Goal: Information Seeking & Learning: Learn about a topic

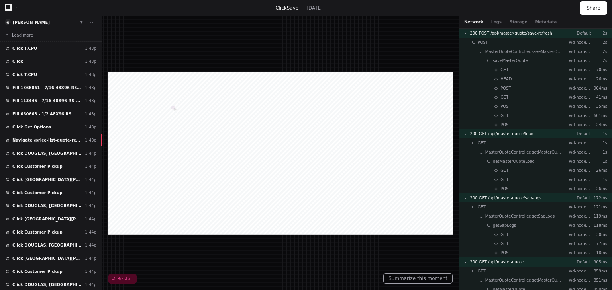
drag, startPoint x: 18, startPoint y: 10, endPoint x: 14, endPoint y: 6, distance: 4.8
click at [14, 6] on div at bounding box center [16, 8] width 5 height 5
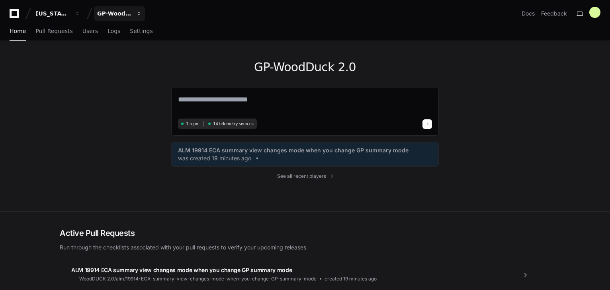
click at [139, 14] on span "button" at bounding box center [139, 14] width 6 height 6
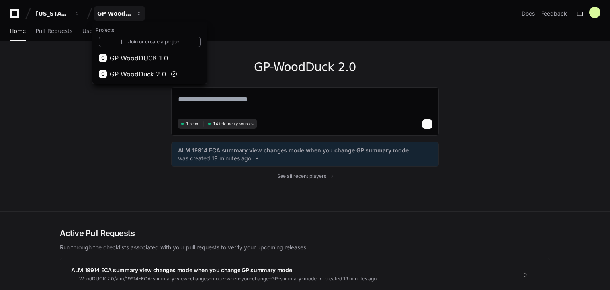
click at [124, 126] on div "GP-WoodDuck 2.0 1 repo 14 telemetry sources ALM 19914 ECA summary view changes …" at bounding box center [305, 126] width 510 height 171
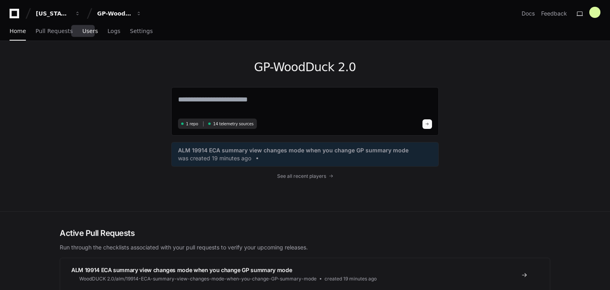
click at [87, 33] on span "Users" at bounding box center [90, 31] width 16 height 5
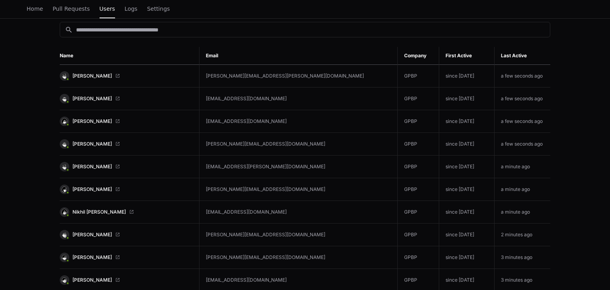
scroll to position [95, 0]
drag, startPoint x: 87, startPoint y: 165, endPoint x: 220, endPoint y: 16, distance: 200.4
click at [220, 16] on div "Home Pull Requests Users Logs Settings" at bounding box center [305, 9] width 591 height 18
click at [115, 164] on span at bounding box center [117, 166] width 5 height 5
click at [93, 166] on span "[PERSON_NAME]" at bounding box center [92, 166] width 39 height 6
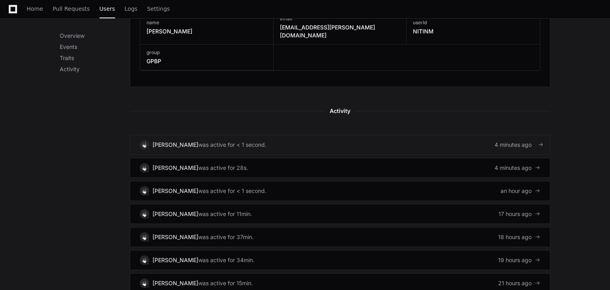
scroll to position [440, 0]
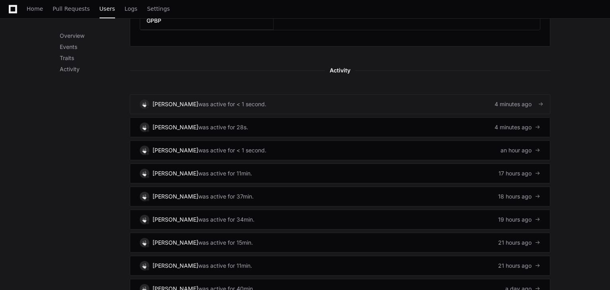
click at [204, 100] on div "was active for < 1 second." at bounding box center [232, 104] width 68 height 8
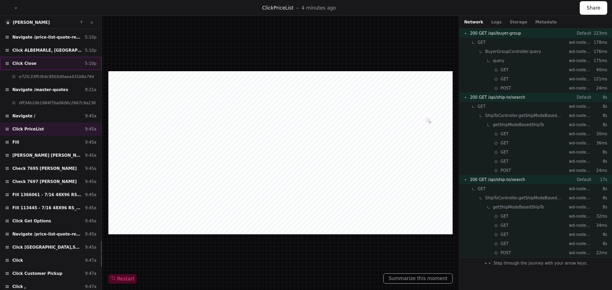
scroll to position [153, 0]
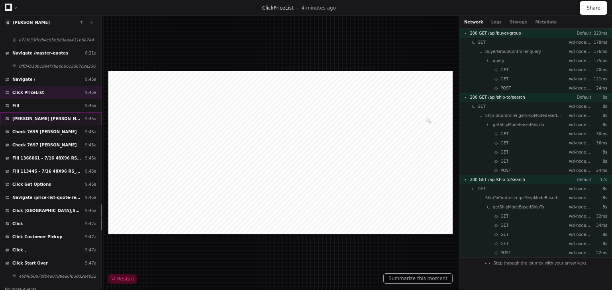
click at [53, 116] on span "[PERSON_NAME] [PERSON_NAME][EMAIL_ADDRESS][PERSON_NAME][DOMAIN_NAME]" at bounding box center [46, 119] width 69 height 6
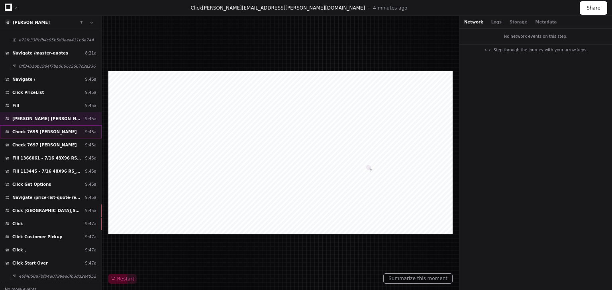
click at [48, 132] on div "Check 7695 Gladys 9:45a" at bounding box center [51, 132] width 102 height 13
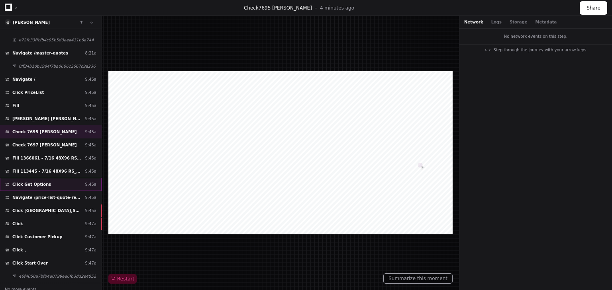
click at [41, 182] on span "Click Get Options" at bounding box center [31, 185] width 39 height 6
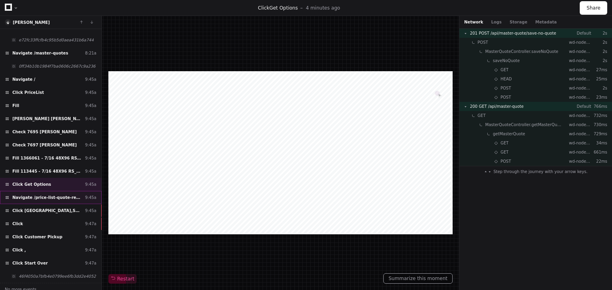
click at [41, 195] on span "Navigate /price-list-quote-review" at bounding box center [46, 198] width 69 height 6
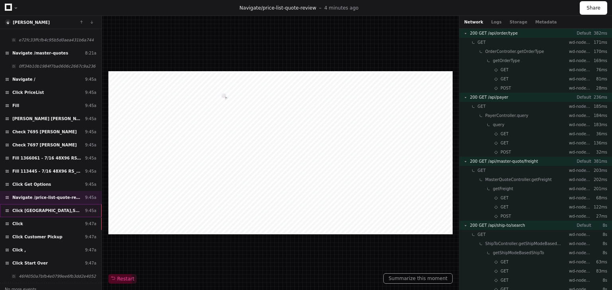
click at [40, 209] on span "Click [GEOGRAPHIC_DATA],SAGINAW" at bounding box center [46, 211] width 69 height 6
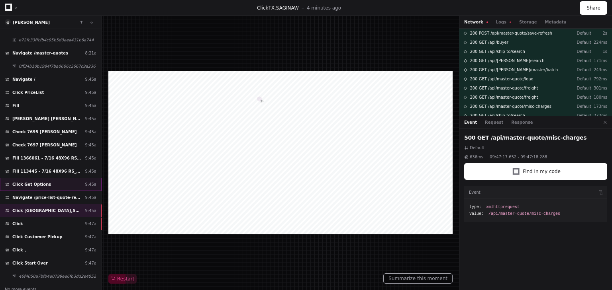
click at [41, 182] on span "Click Get Options" at bounding box center [31, 185] width 39 height 6
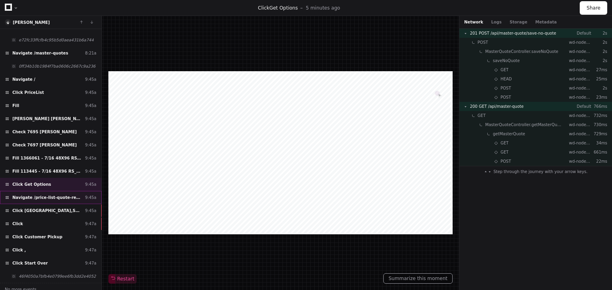
click at [40, 195] on span "Navigate /price-list-quote-review" at bounding box center [46, 198] width 69 height 6
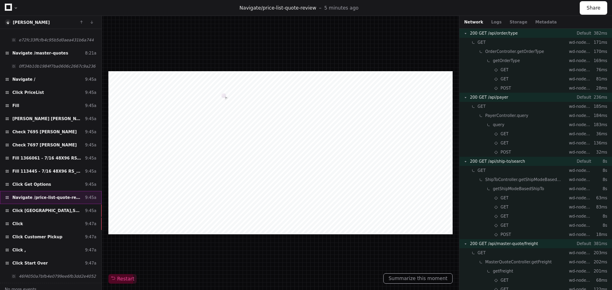
click at [46, 195] on span "Navigate /price-list-quote-review" at bounding box center [46, 198] width 69 height 6
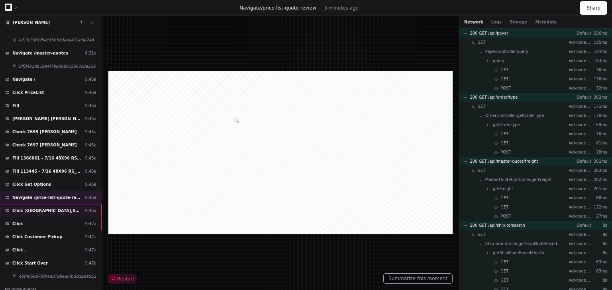
click at [37, 208] on span "Click [GEOGRAPHIC_DATA],SAGINAW" at bounding box center [46, 211] width 69 height 6
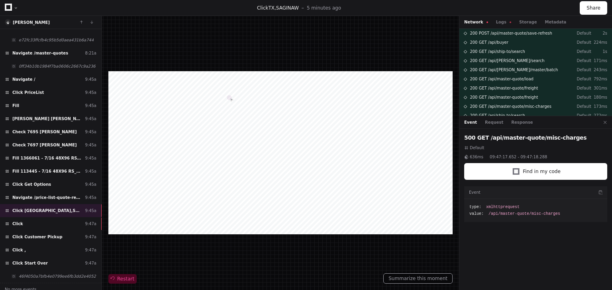
click at [121, 276] on div at bounding box center [122, 280] width 28 height 10
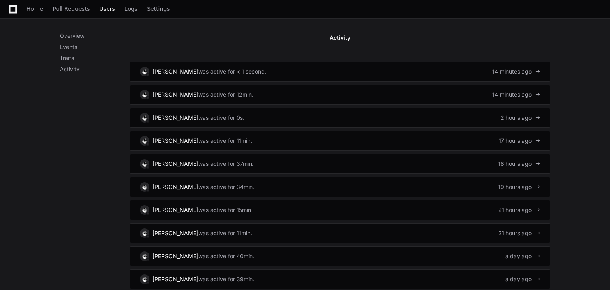
scroll to position [473, 0]
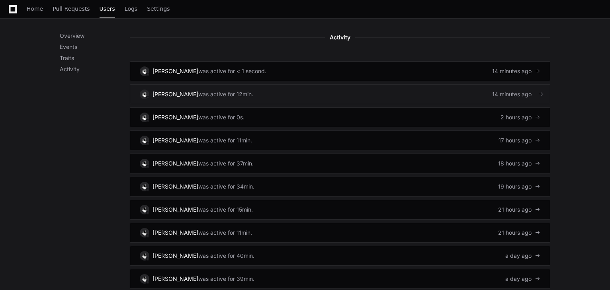
click at [214, 90] on div "was active for 12min." at bounding box center [225, 94] width 55 height 8
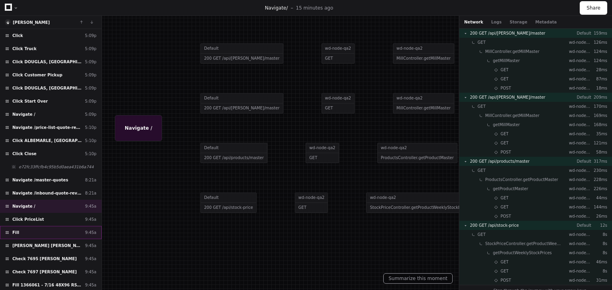
scroll to position [39, 0]
